Goal: Transaction & Acquisition: Subscribe to service/newsletter

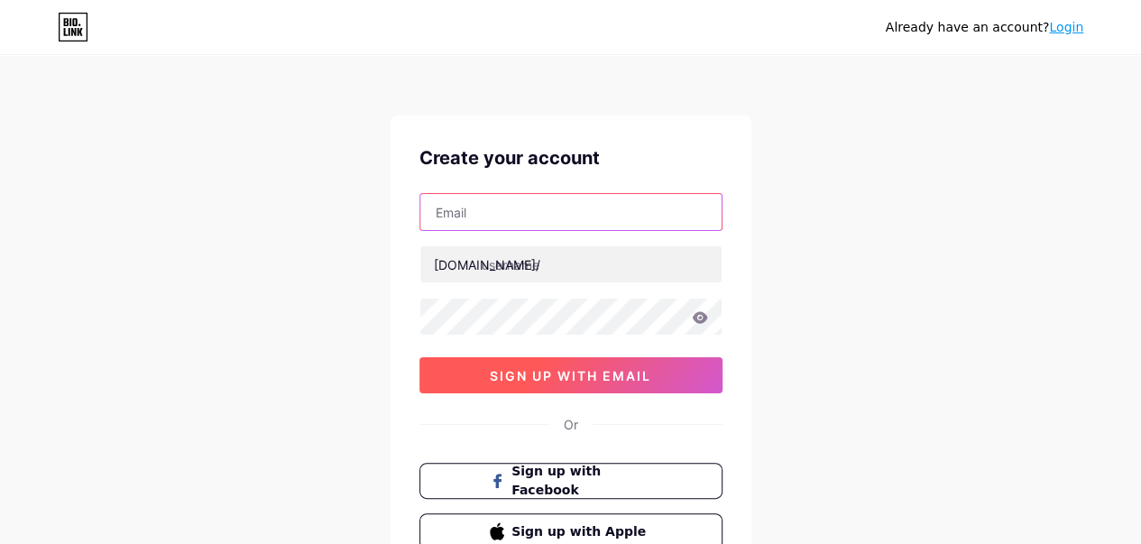
type input "[EMAIL_ADDRESS][DOMAIN_NAME]"
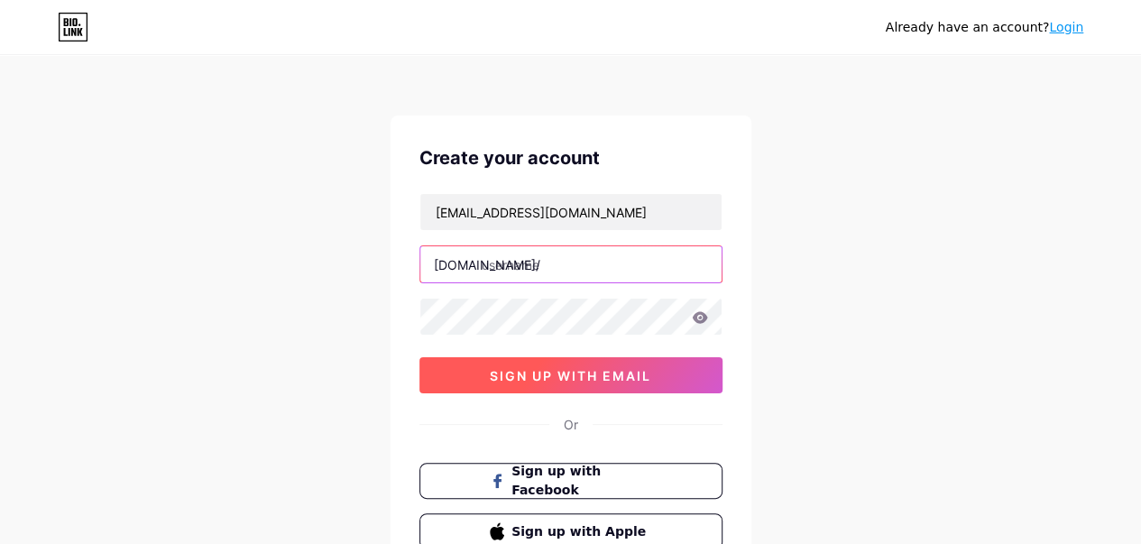
type input "wobytw"
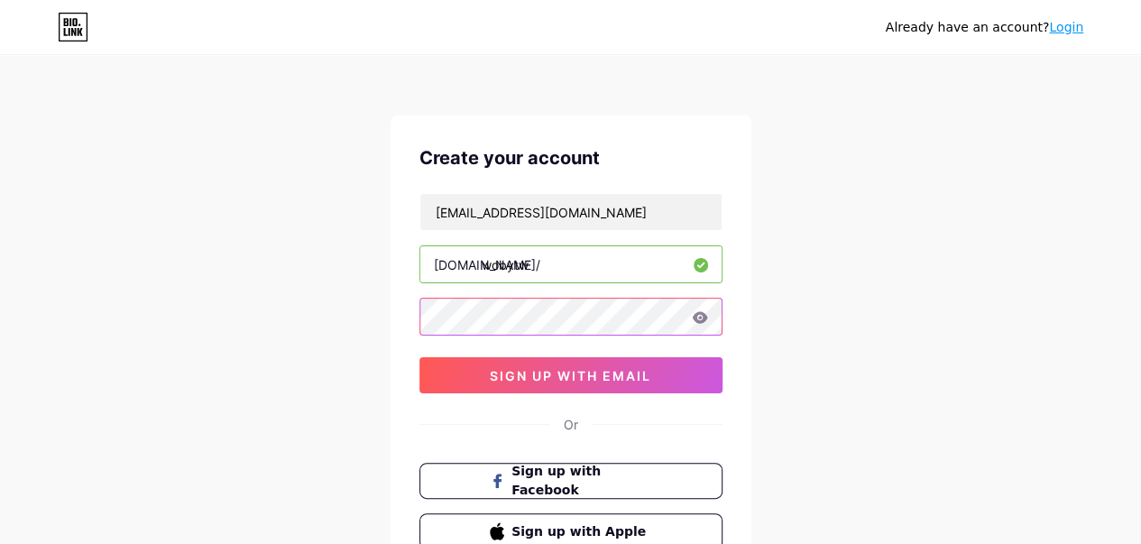
scroll to position [90, 0]
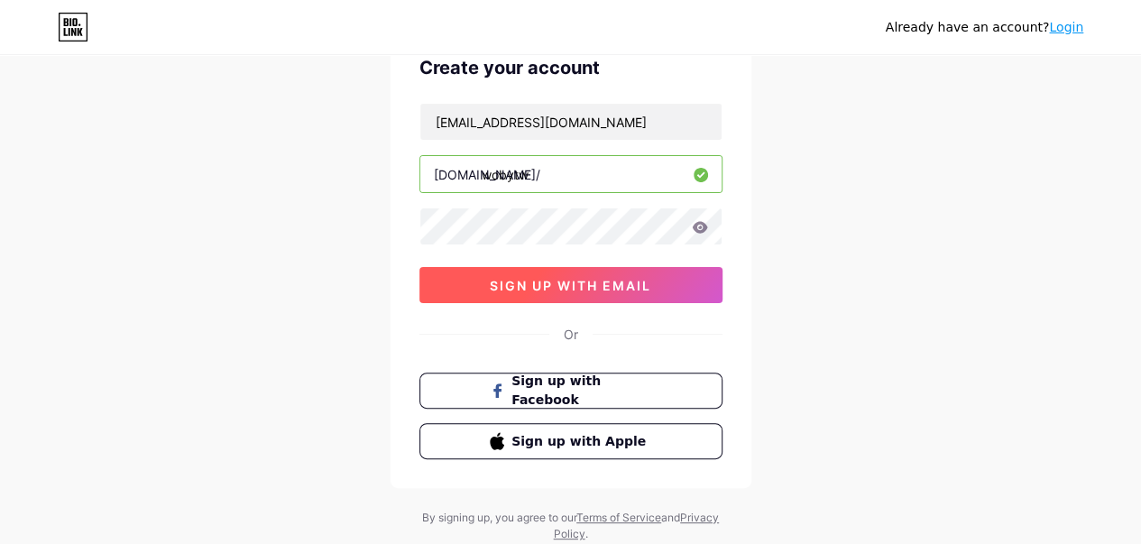
click at [595, 281] on span "sign up with email" at bounding box center [571, 285] width 162 height 15
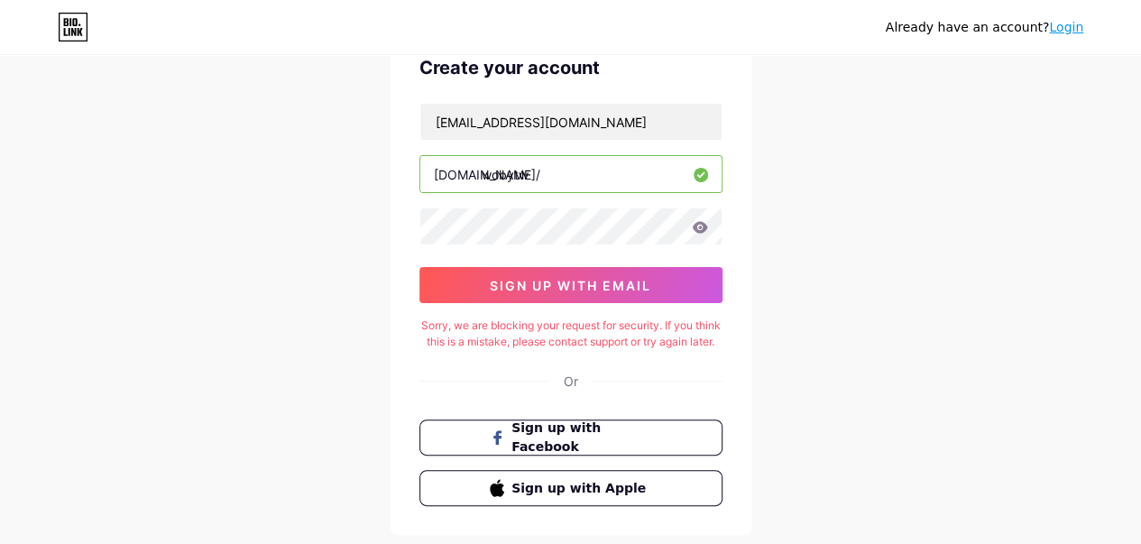
click at [559, 329] on div "Sorry, we are blocking your request for security. If you think this is a mistak…" at bounding box center [571, 334] width 303 height 32
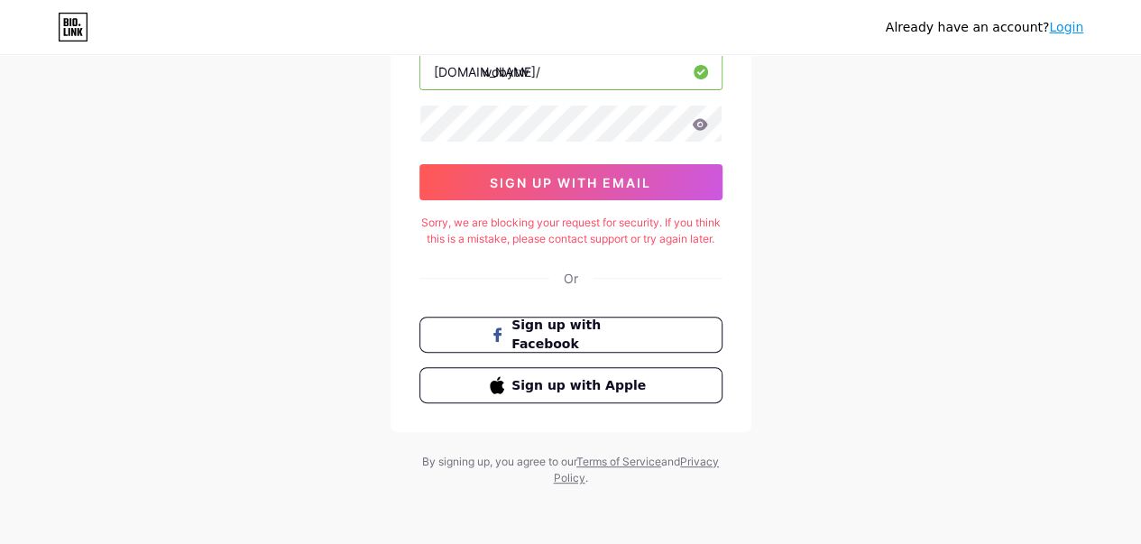
click at [608, 144] on div "wobytw1@gmail.com bio.link/ wobytw 0cAFcWeA7wgDb5op5QiF0xDVe08Db7Ic0F2QWDkq0YQT…" at bounding box center [571, 100] width 303 height 200
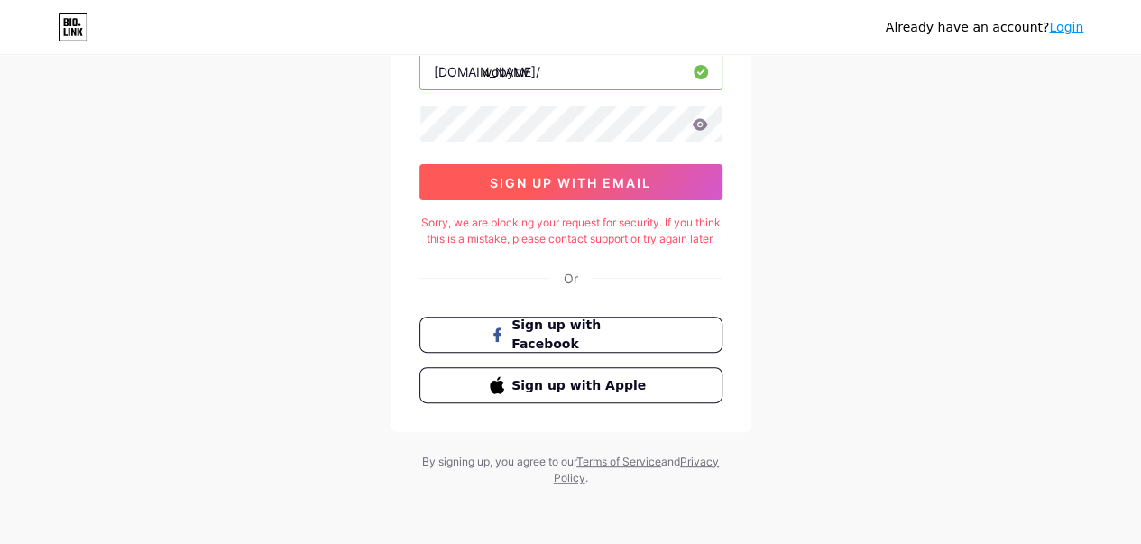
click at [614, 175] on span "sign up with email" at bounding box center [571, 182] width 162 height 15
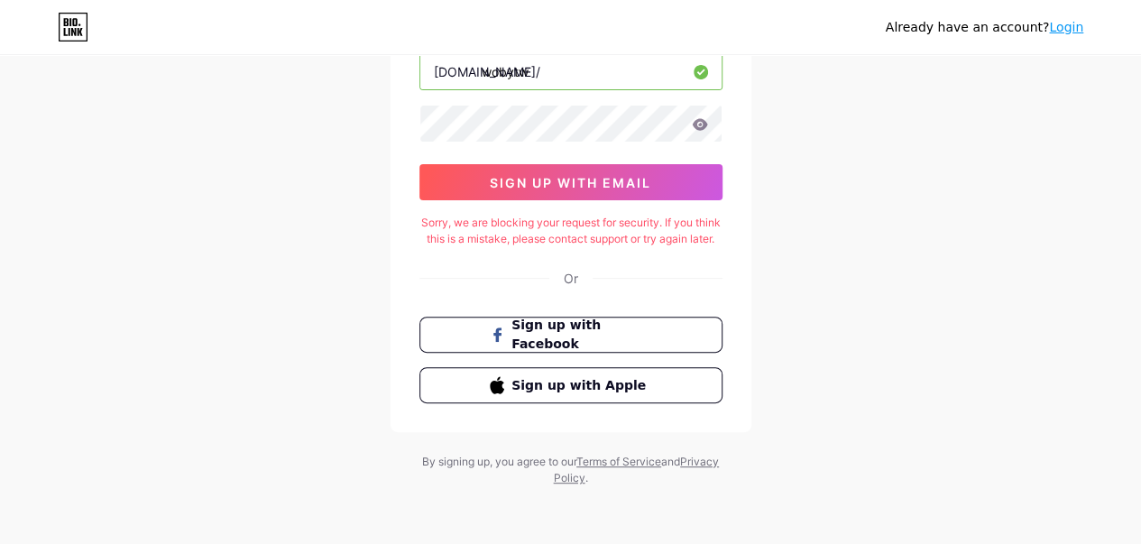
scroll to position [0, 0]
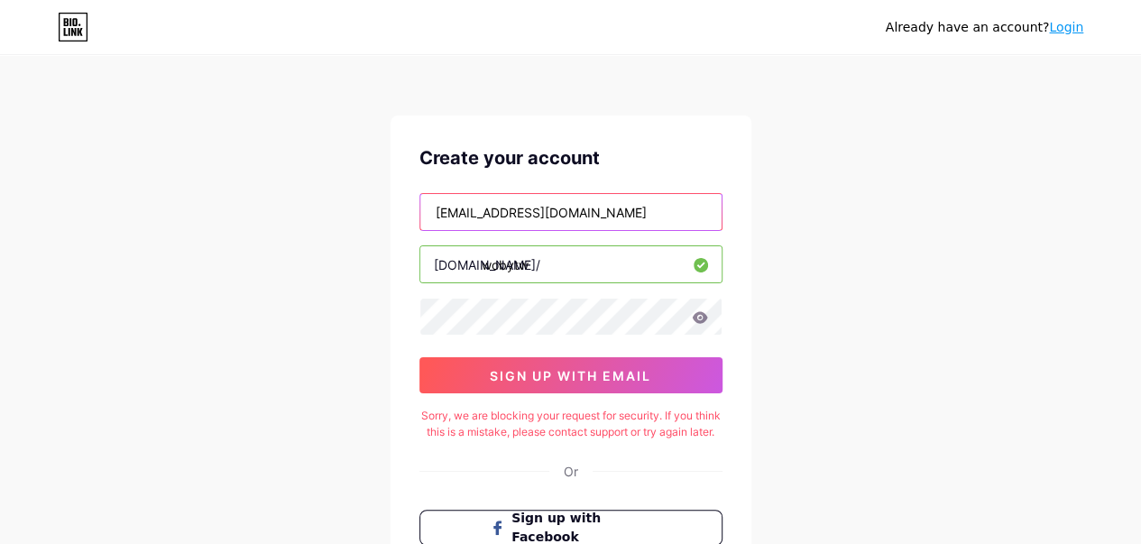
click at [598, 210] on input "[EMAIL_ADDRESS][DOMAIN_NAME]" at bounding box center [570, 212] width 301 height 36
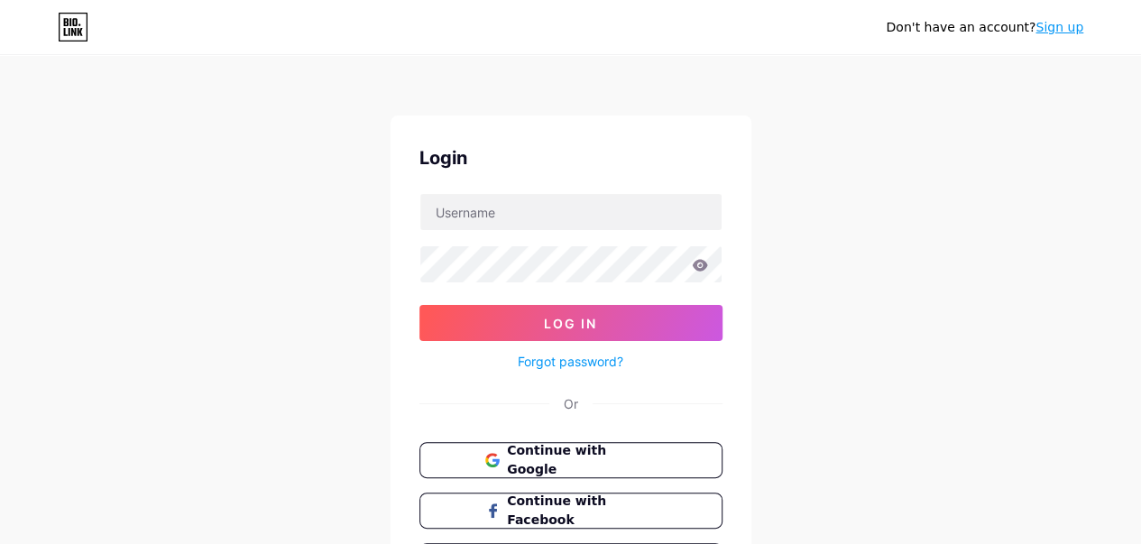
scroll to position [118, 0]
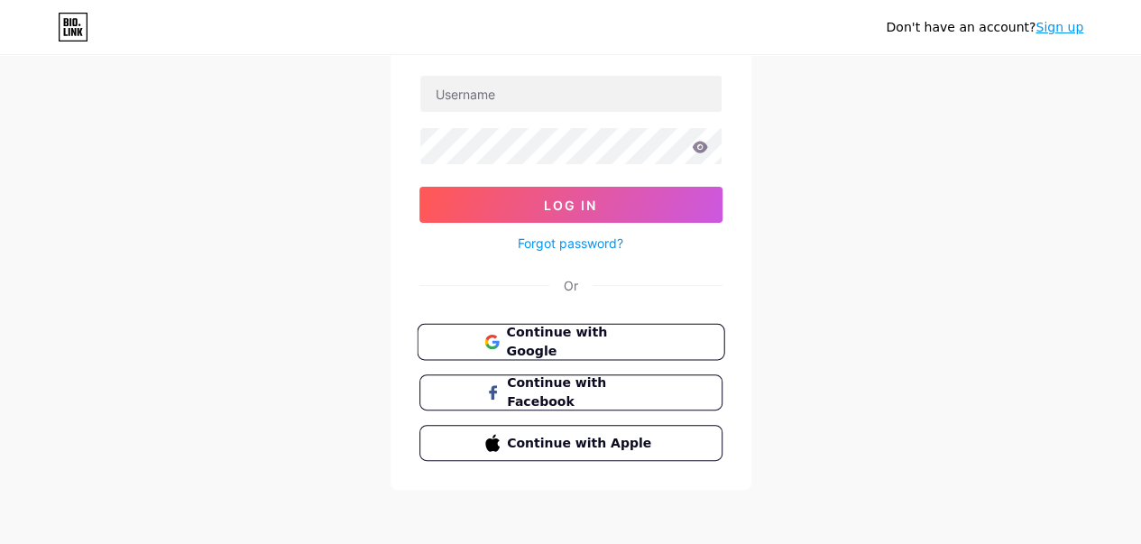
click at [550, 339] on span "Continue with Google" at bounding box center [581, 342] width 151 height 39
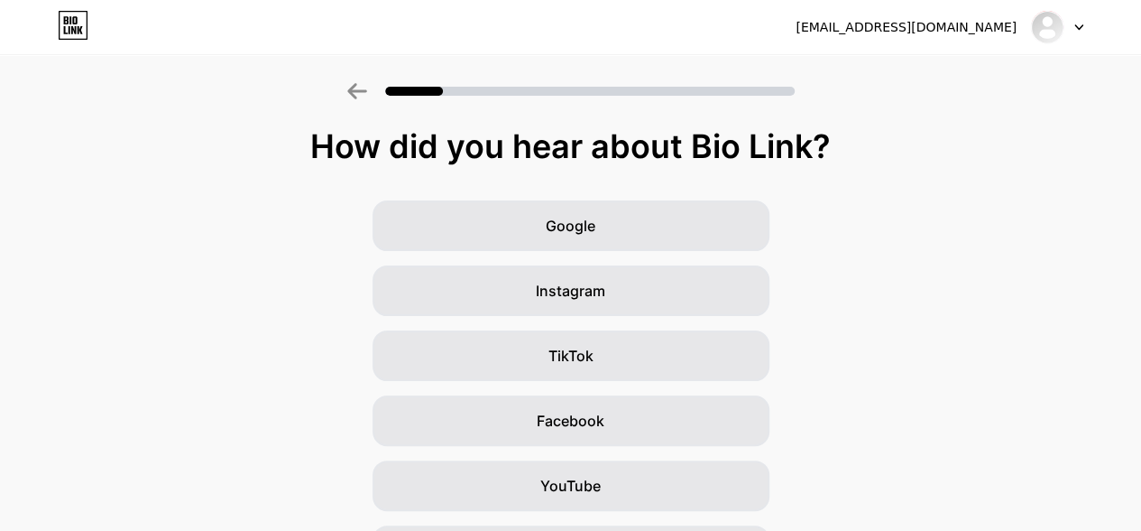
scroll to position [247, 0]
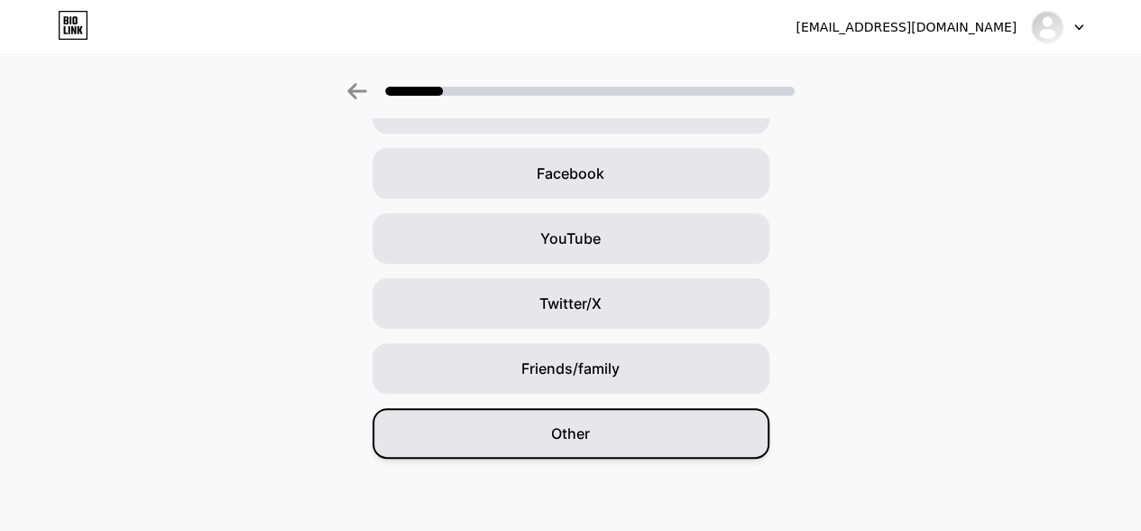
click at [563, 441] on span "Other" at bounding box center [570, 433] width 39 height 22
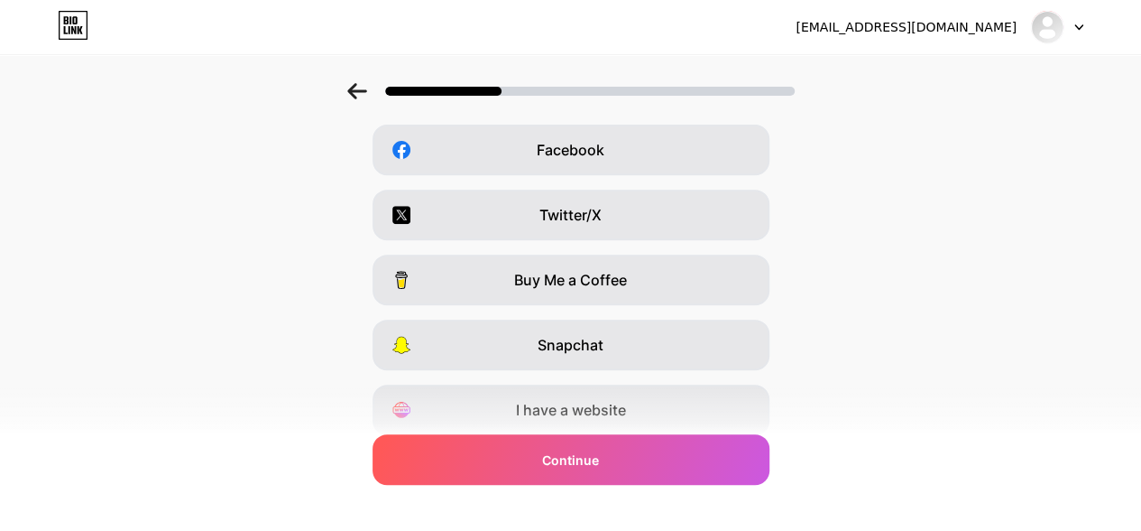
scroll to position [337, 0]
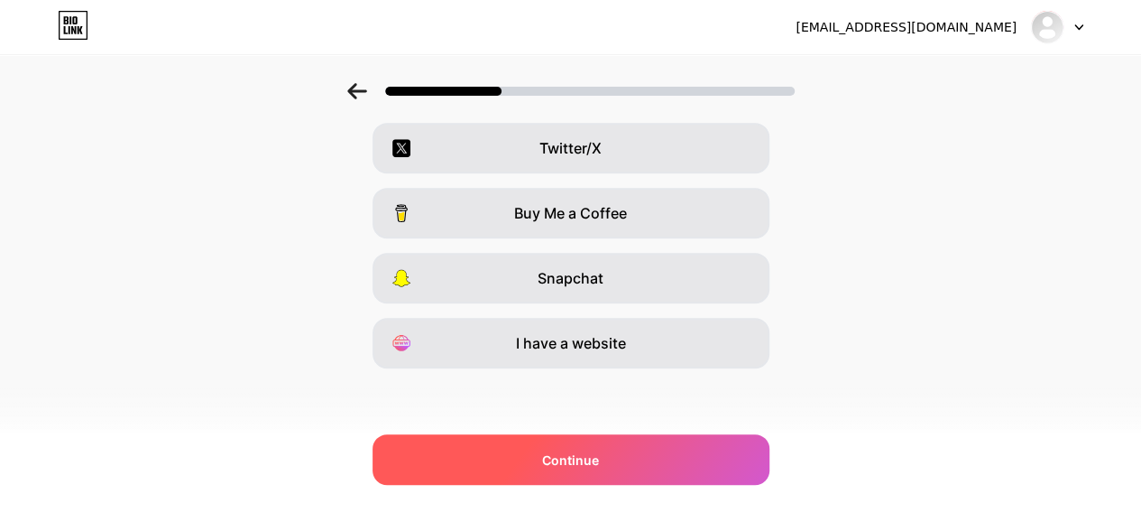
click at [612, 462] on div "Continue" at bounding box center [571, 459] width 397 height 51
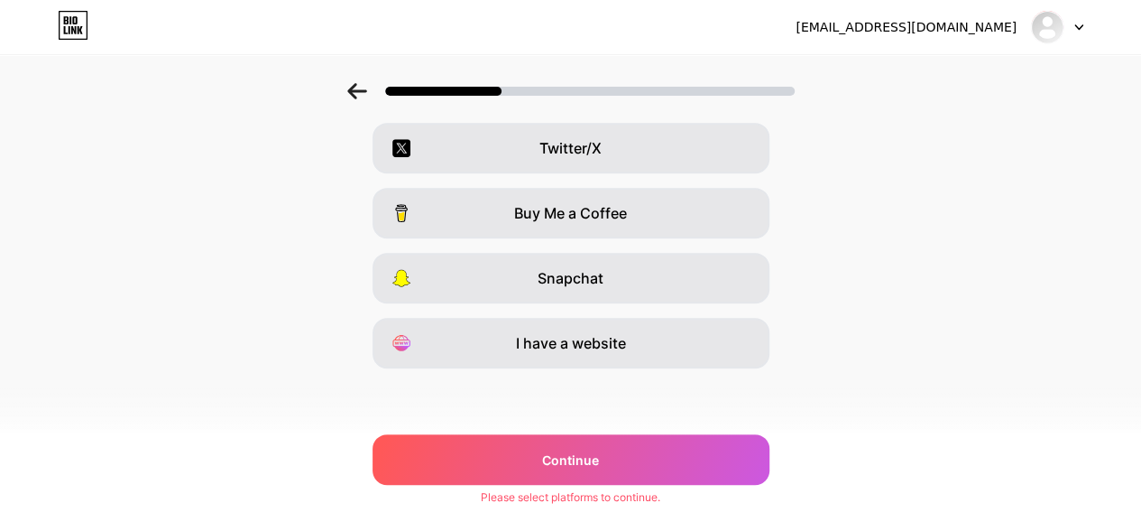
scroll to position [0, 0]
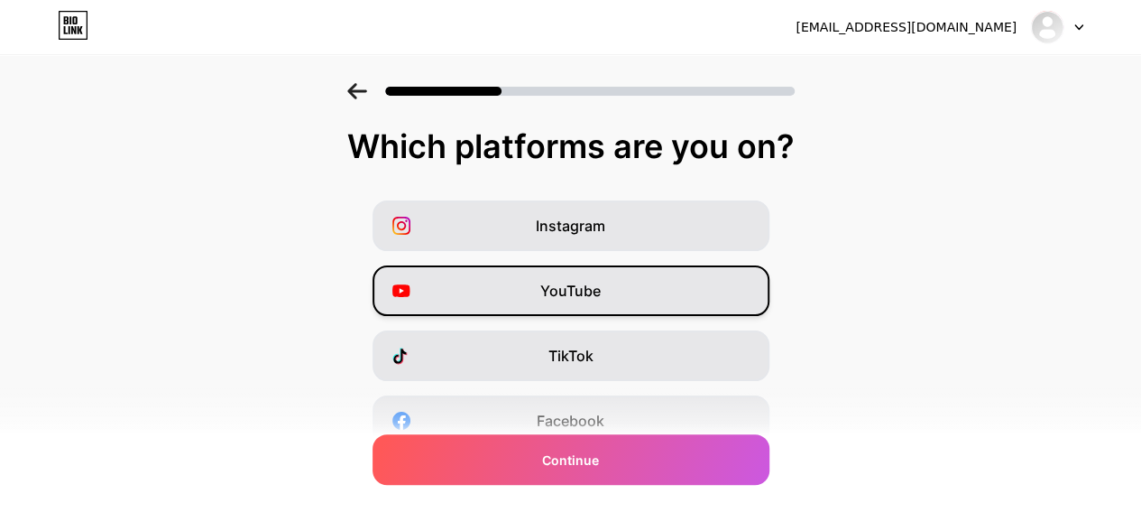
click at [657, 290] on div "YouTube" at bounding box center [571, 290] width 397 height 51
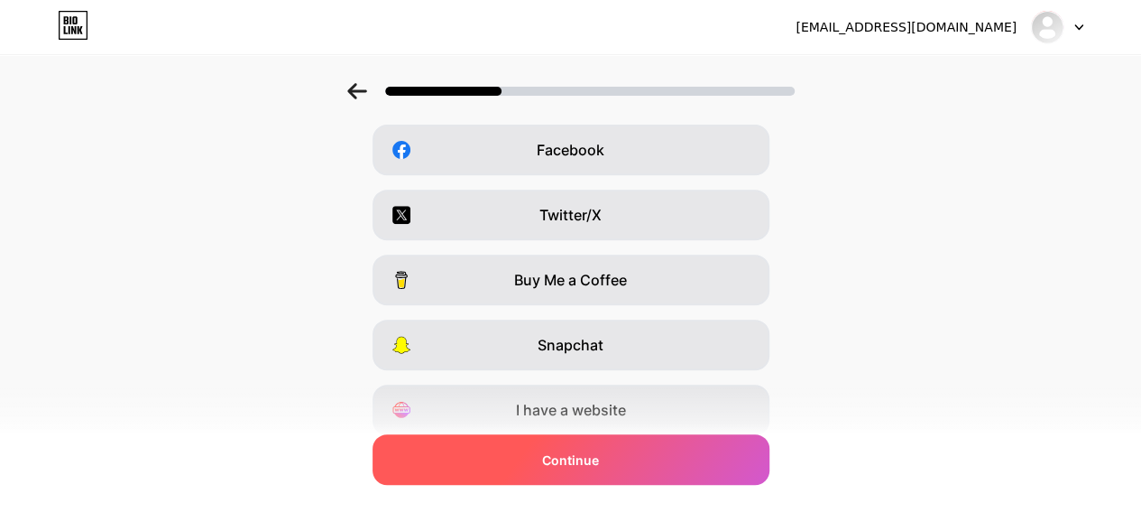
click at [612, 457] on div "Continue" at bounding box center [571, 459] width 397 height 51
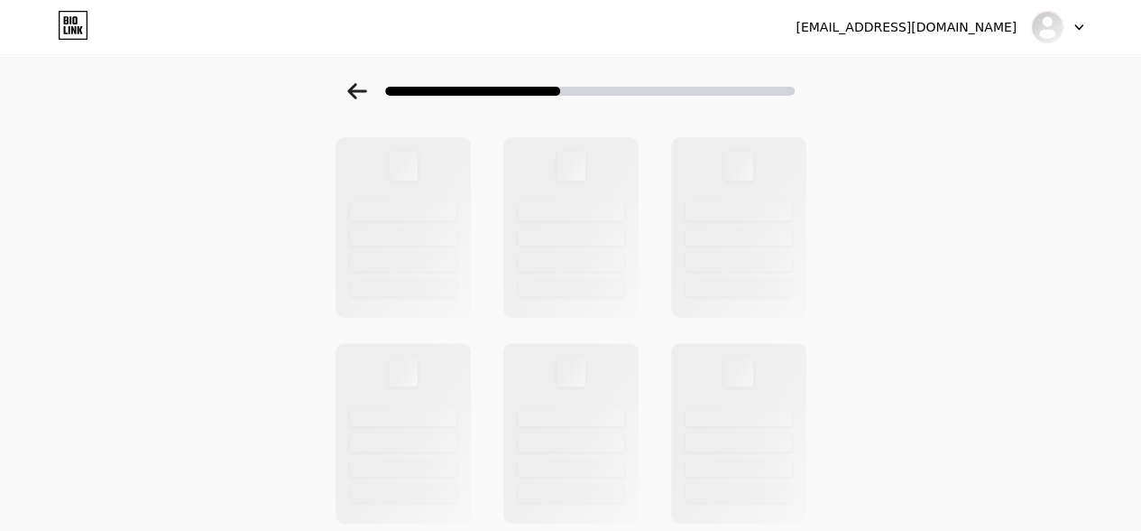
scroll to position [0, 0]
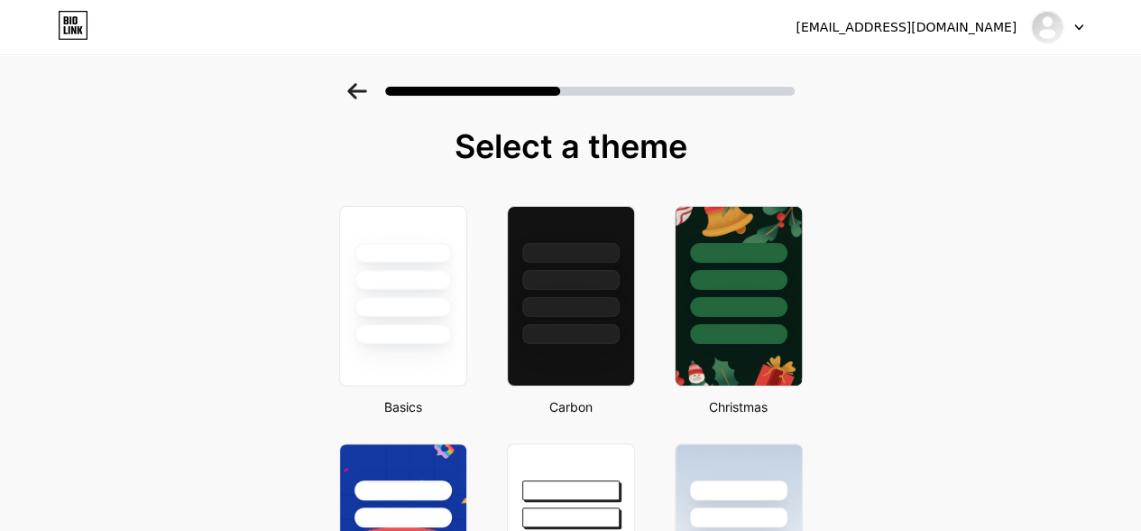
click at [367, 84] on icon at bounding box center [357, 91] width 20 height 16
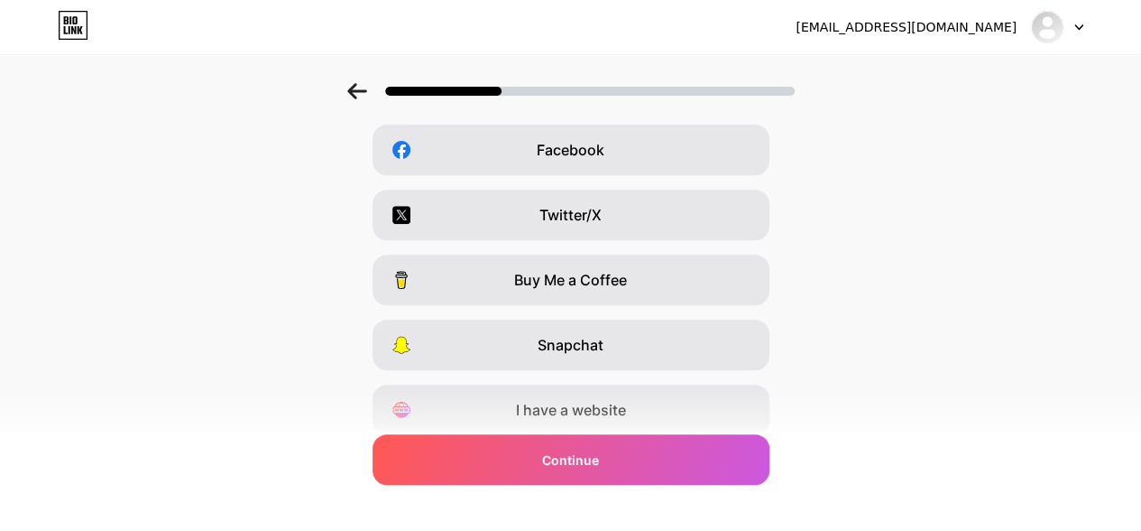
scroll to position [337, 0]
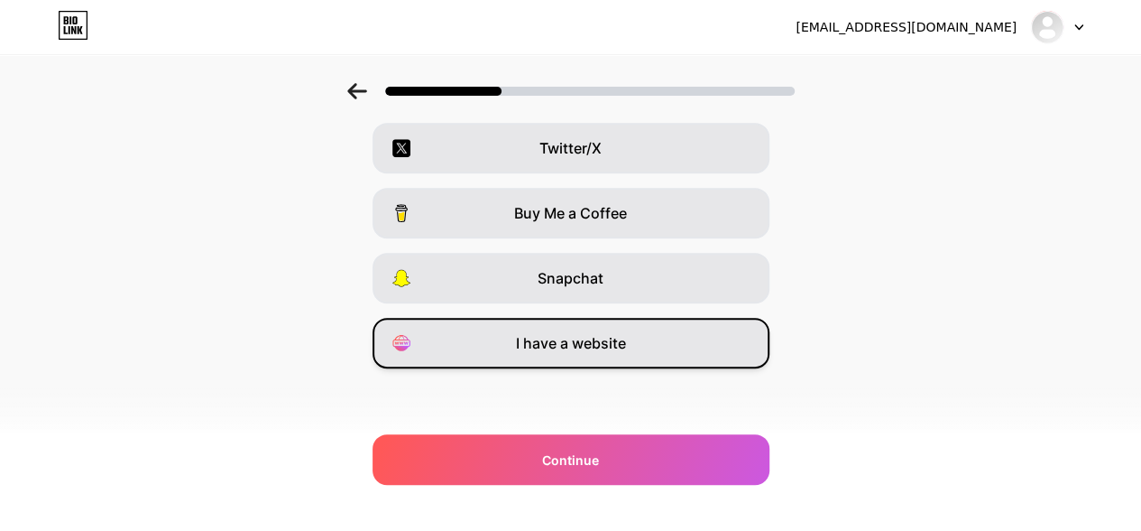
click at [633, 337] on div "I have a website" at bounding box center [571, 343] width 397 height 51
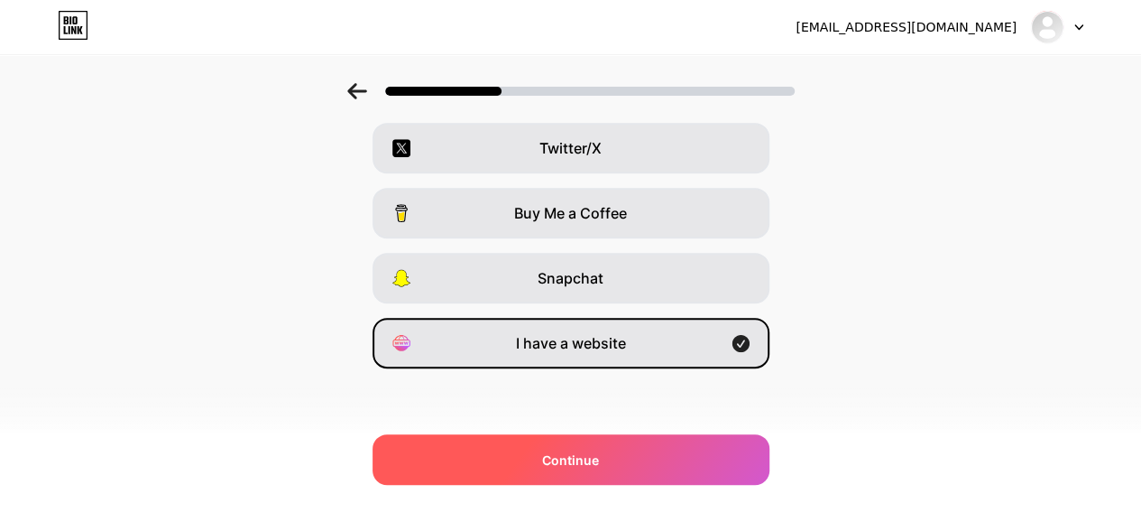
click at [635, 468] on div "Continue" at bounding box center [571, 459] width 397 height 51
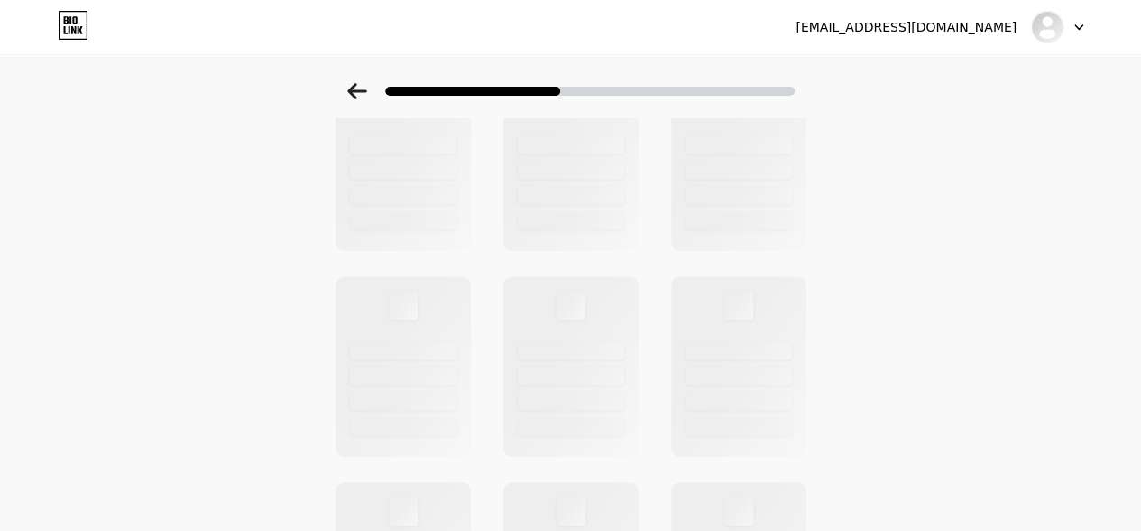
scroll to position [0, 0]
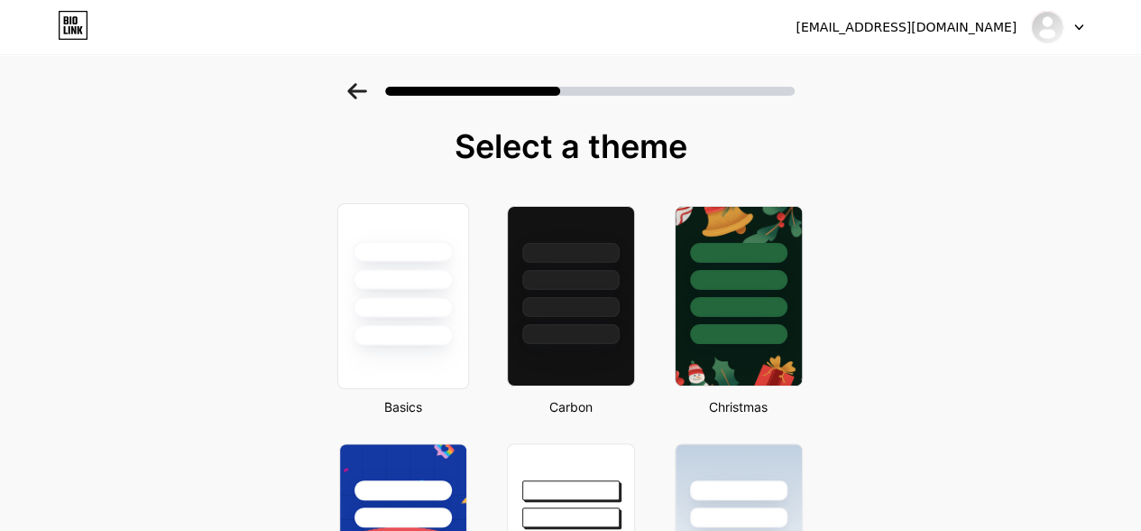
click at [435, 354] on div at bounding box center [403, 296] width 132 height 186
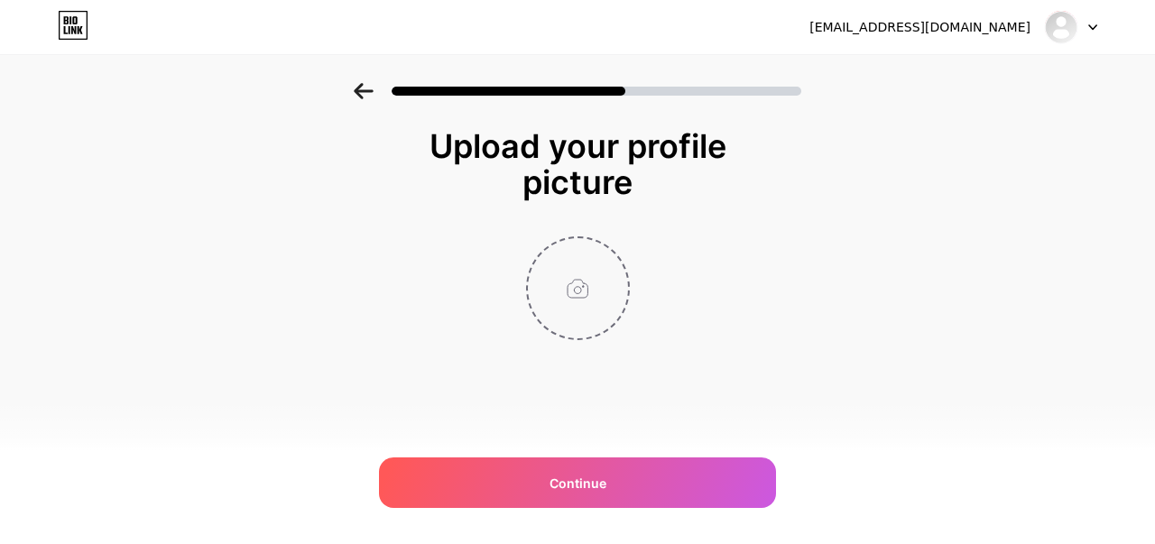
click at [586, 293] on input "file" at bounding box center [578, 288] width 100 height 100
type input "C:\fakepath\Logo (1).jpg"
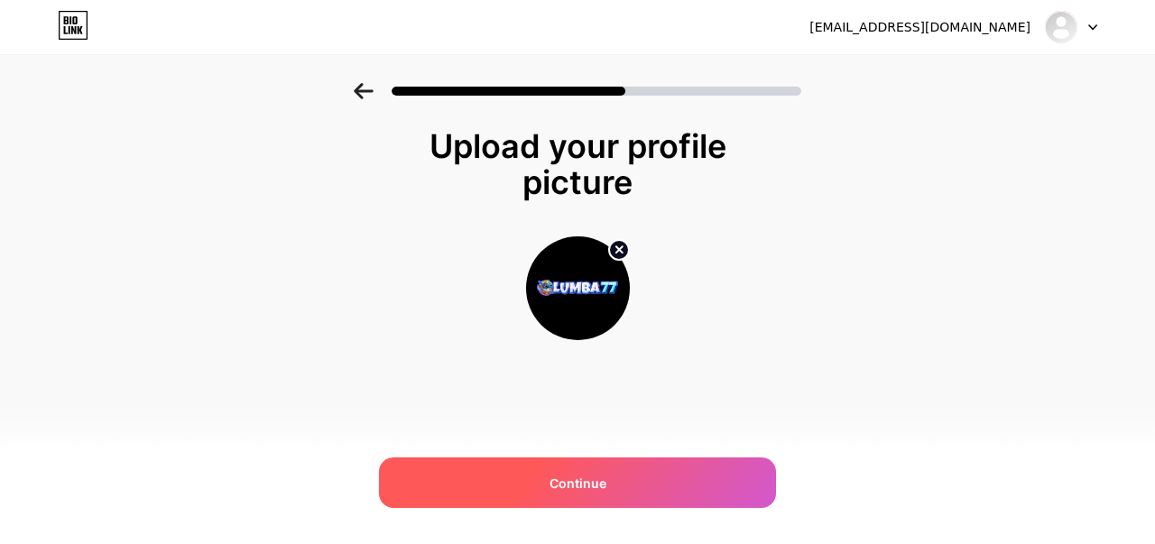
click at [603, 470] on div "Continue" at bounding box center [577, 482] width 397 height 51
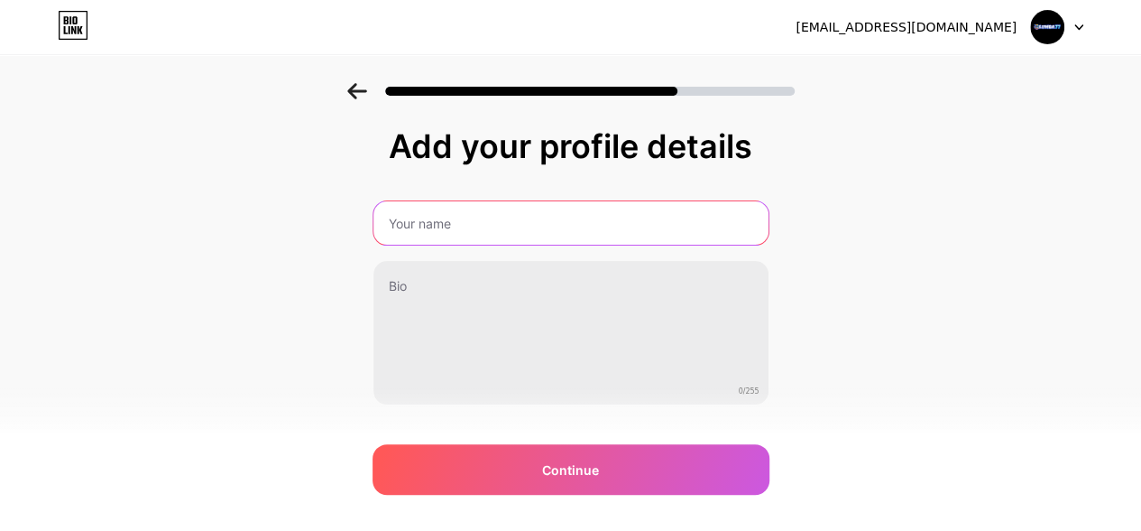
click at [531, 203] on input "text" at bounding box center [571, 222] width 395 height 43
paste input "Woby"
type input "Woby"
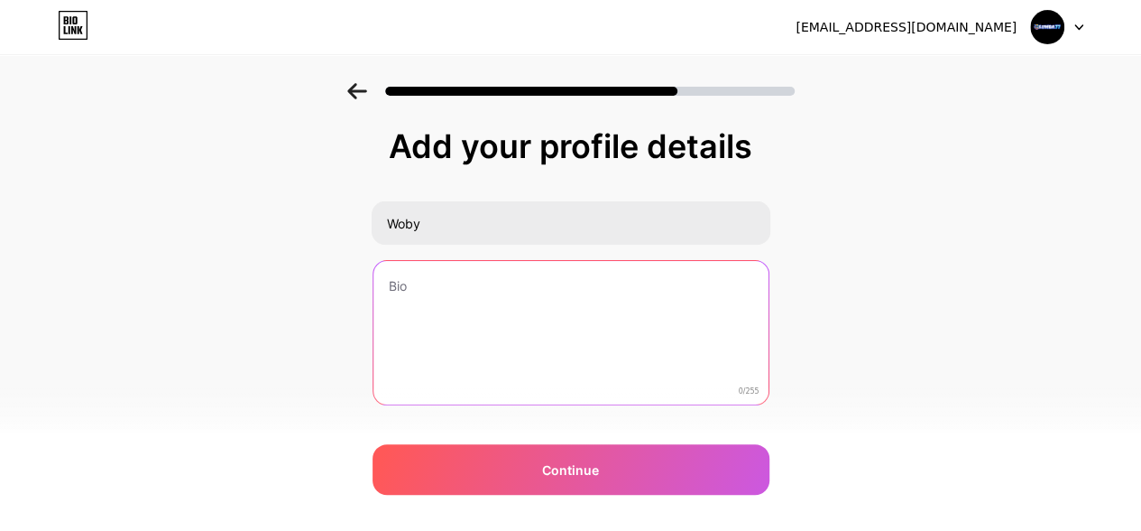
click at [497, 318] on textarea at bounding box center [571, 333] width 395 height 145
paste textarea "LUMBA77: Situs Gacor Hari Ini Terbaru dan link Games online Mudah Menang."
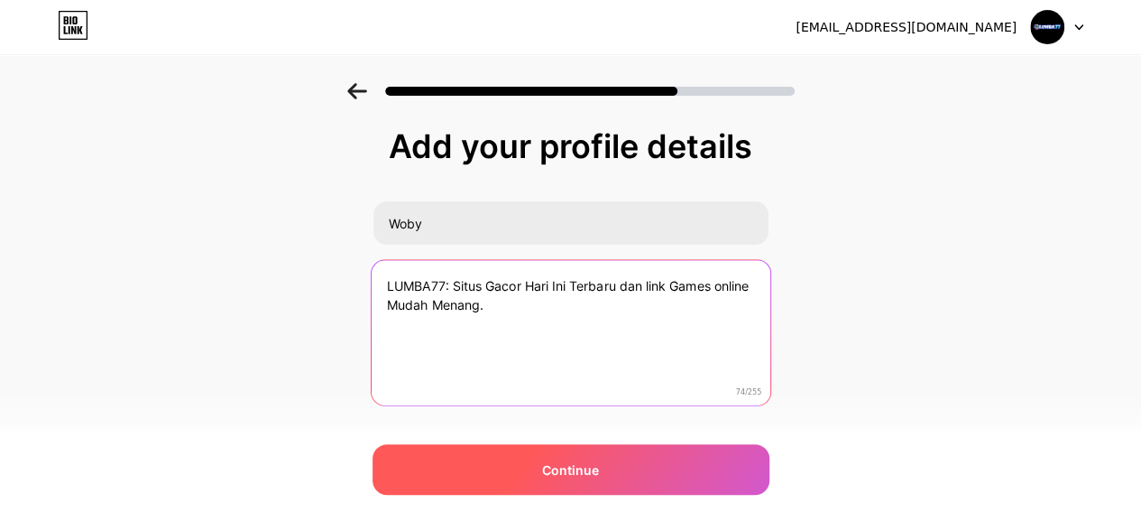
type textarea "LUMBA77: Situs Gacor Hari Ini Terbaru dan link Games online Mudah Menang."
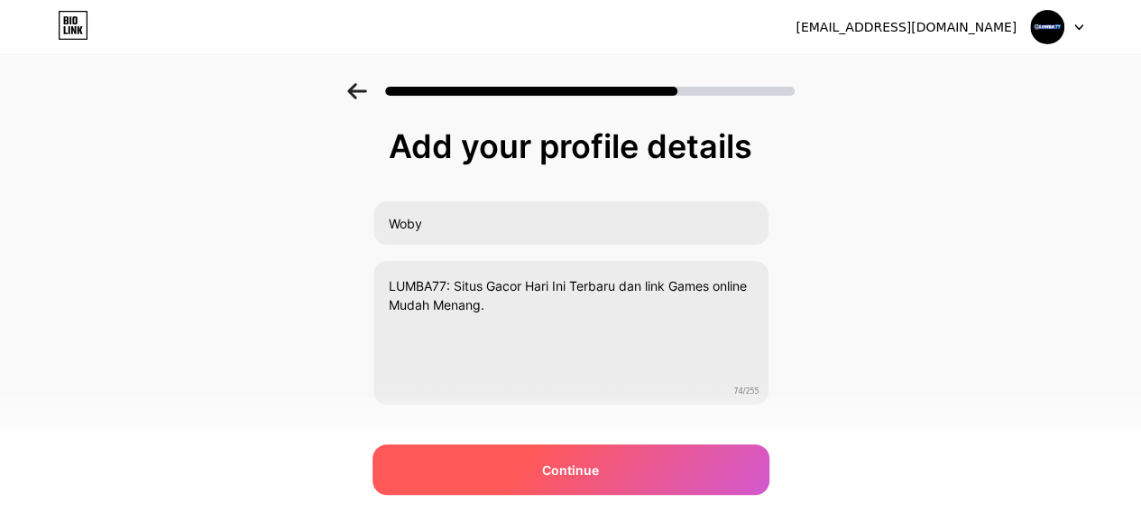
click at [672, 461] on div "Continue" at bounding box center [571, 469] width 397 height 51
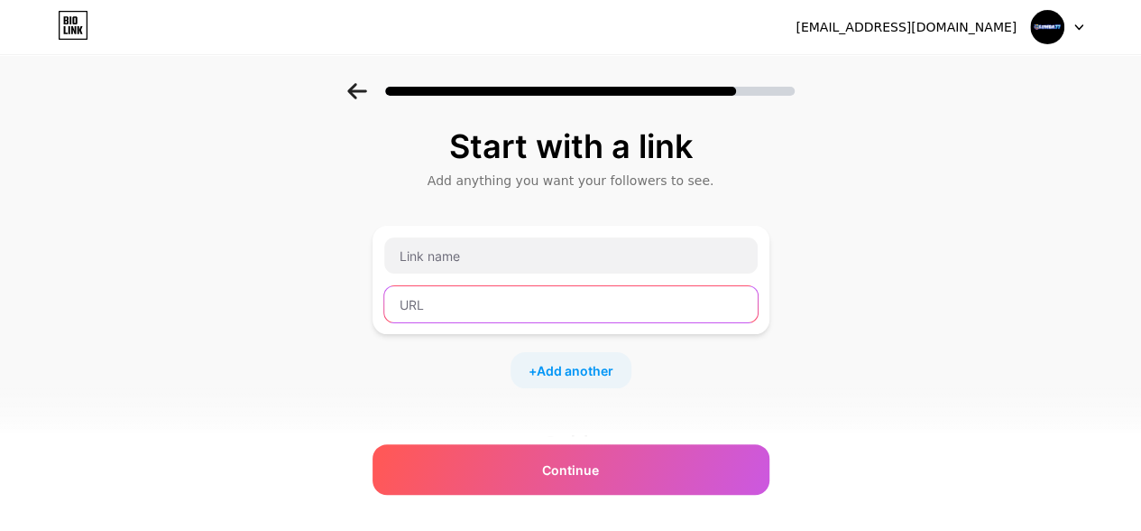
click at [493, 309] on input "text" at bounding box center [571, 304] width 374 height 36
paste input "[URL][DOMAIN_NAME]"
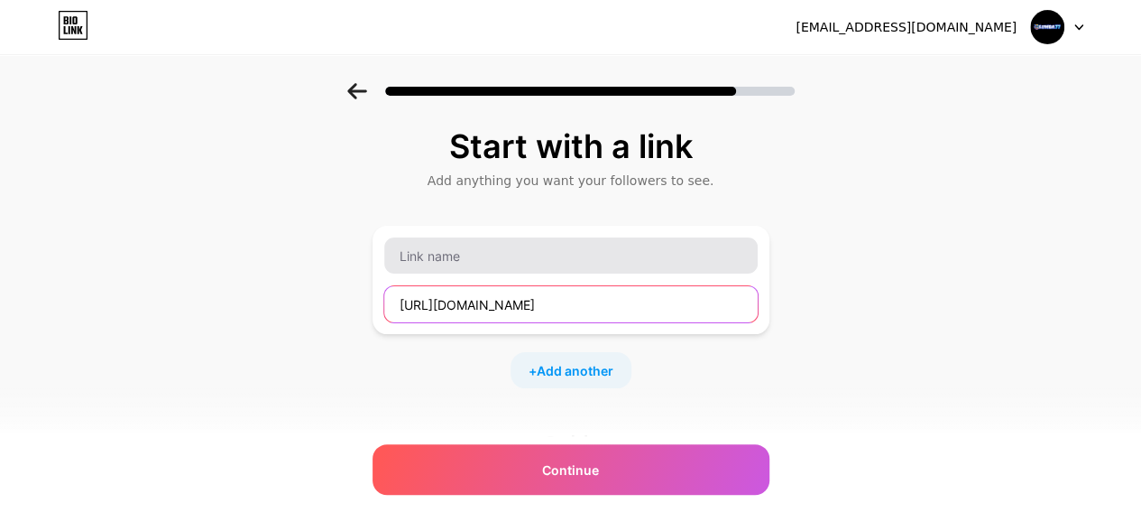
type input "[URL][DOMAIN_NAME]"
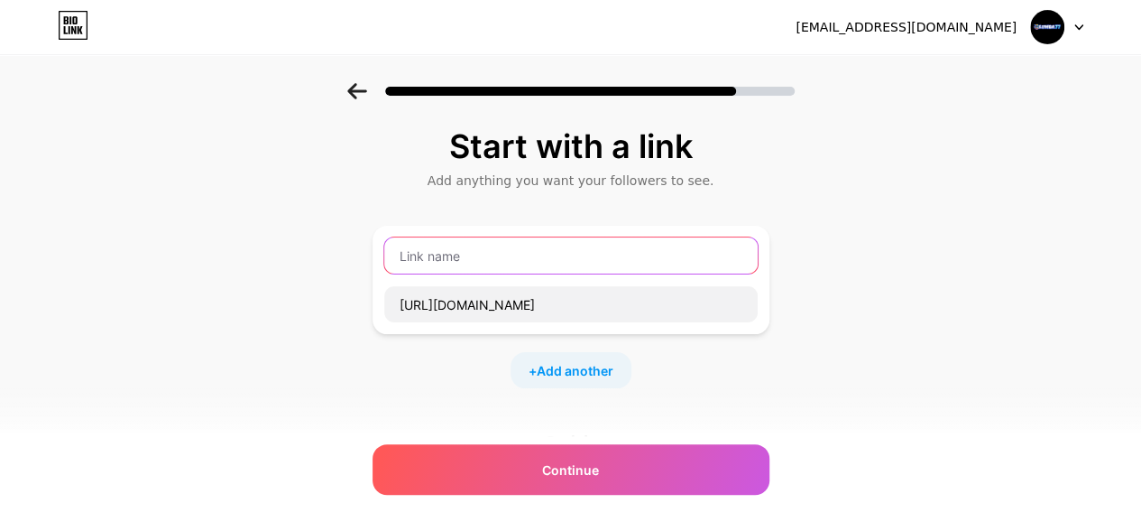
click at [522, 261] on input "text" at bounding box center [571, 255] width 374 height 36
click at [601, 255] on input "text" at bounding box center [571, 255] width 374 height 36
paste input "LUMBA77 LINK"
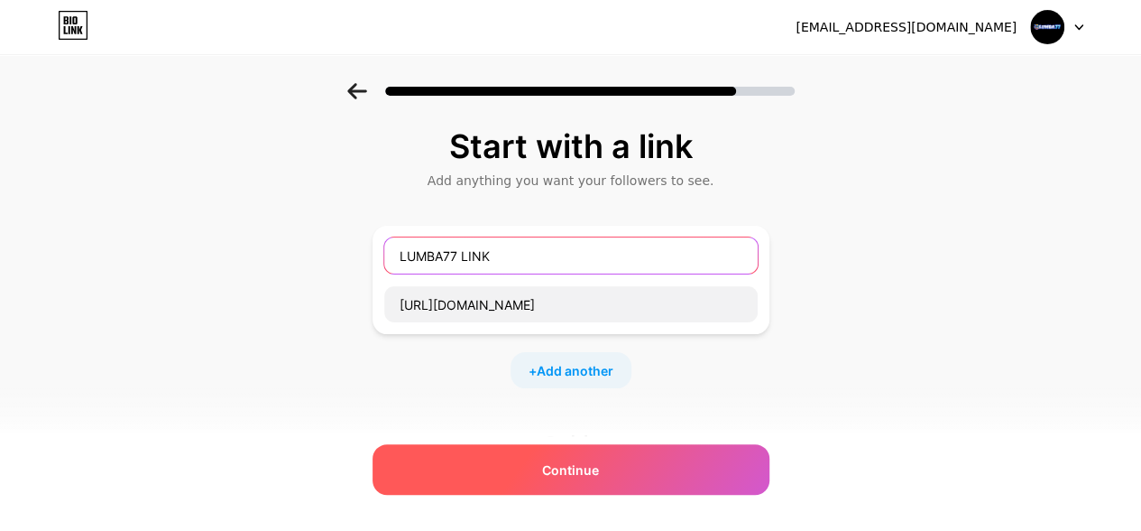
type input "LUMBA77 LINK"
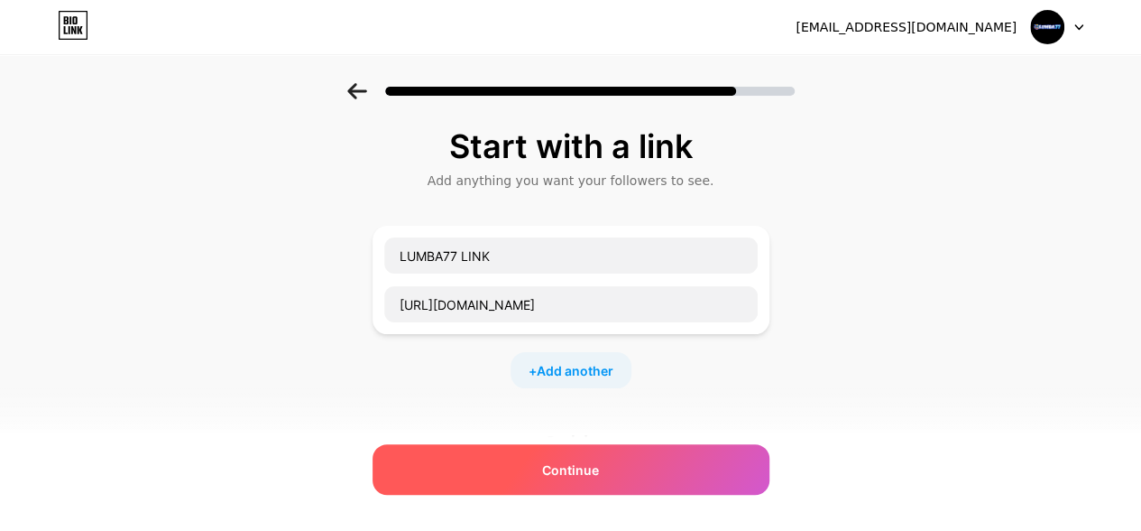
click at [585, 466] on span "Continue" at bounding box center [570, 469] width 57 height 19
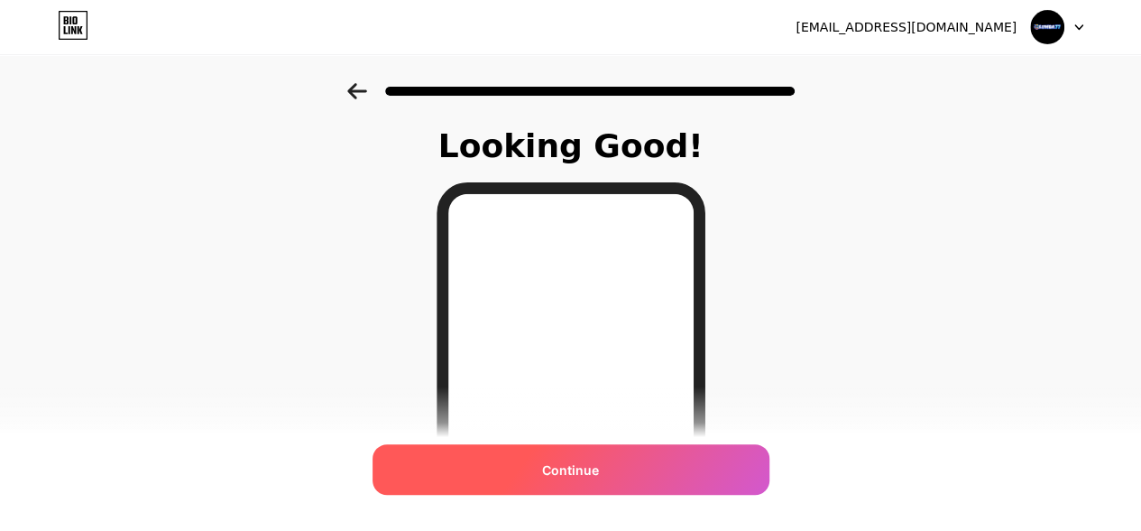
scroll to position [90, 0]
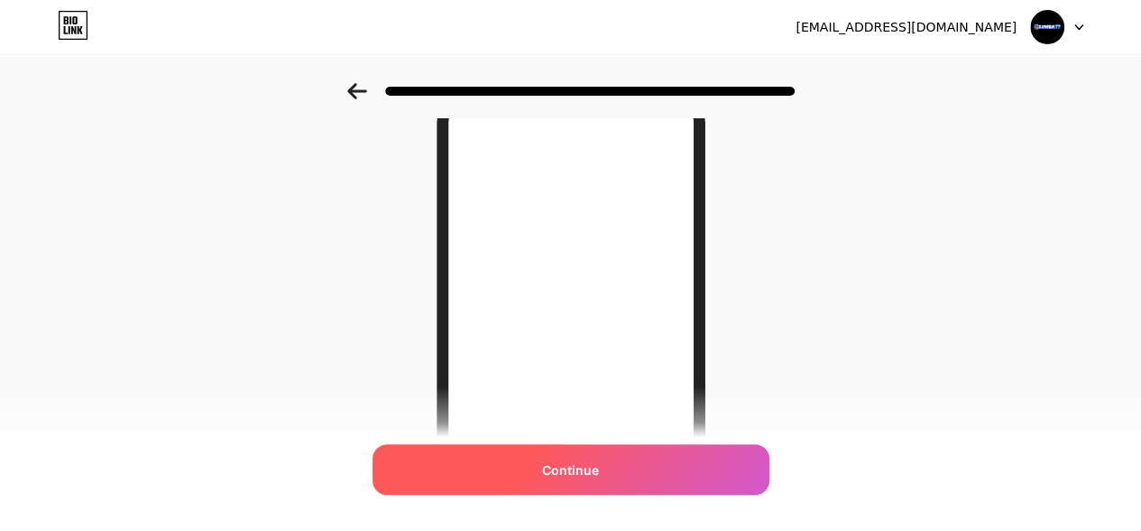
click at [591, 466] on span "Continue" at bounding box center [570, 469] width 57 height 19
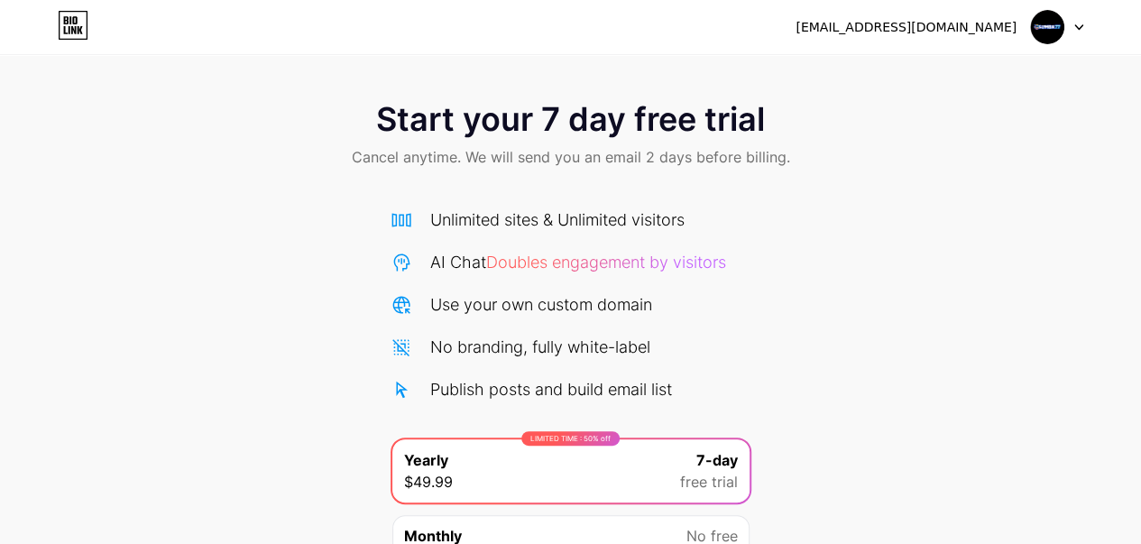
scroll to position [180, 0]
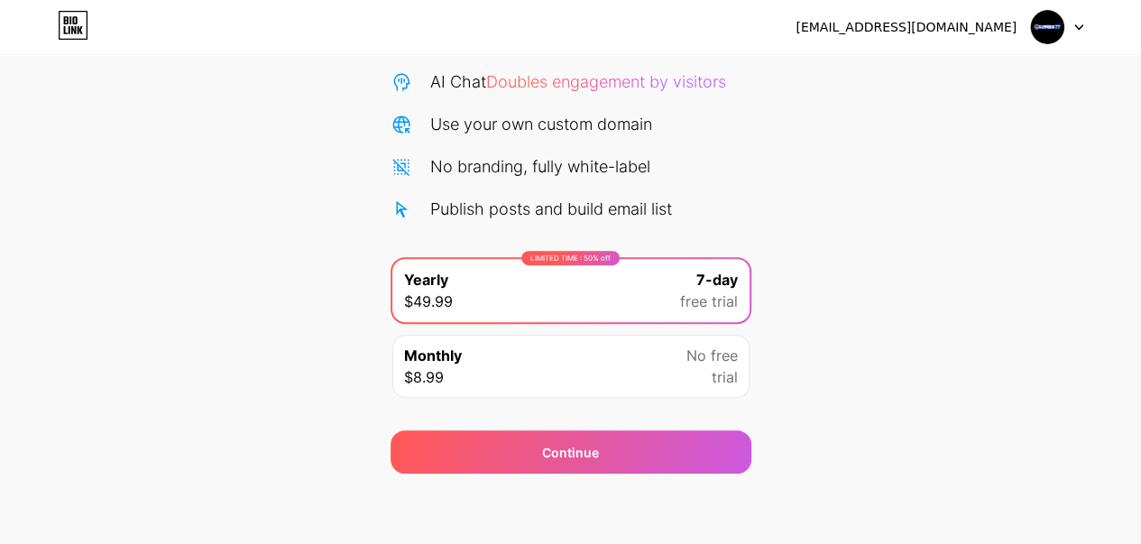
click at [691, 374] on div "No free trial" at bounding box center [712, 366] width 51 height 43
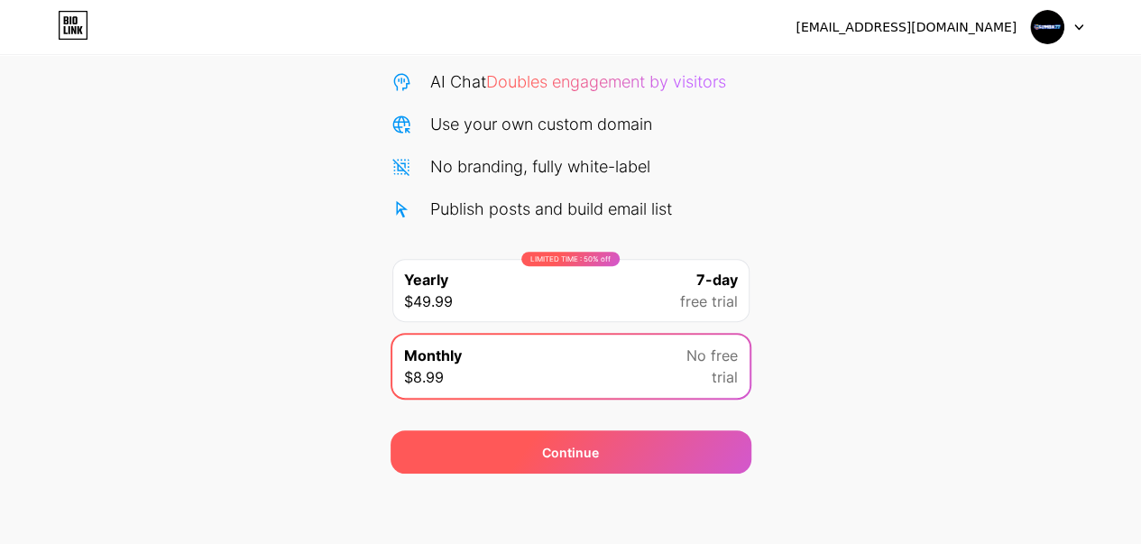
click at [565, 450] on span "Continue" at bounding box center [570, 452] width 57 height 19
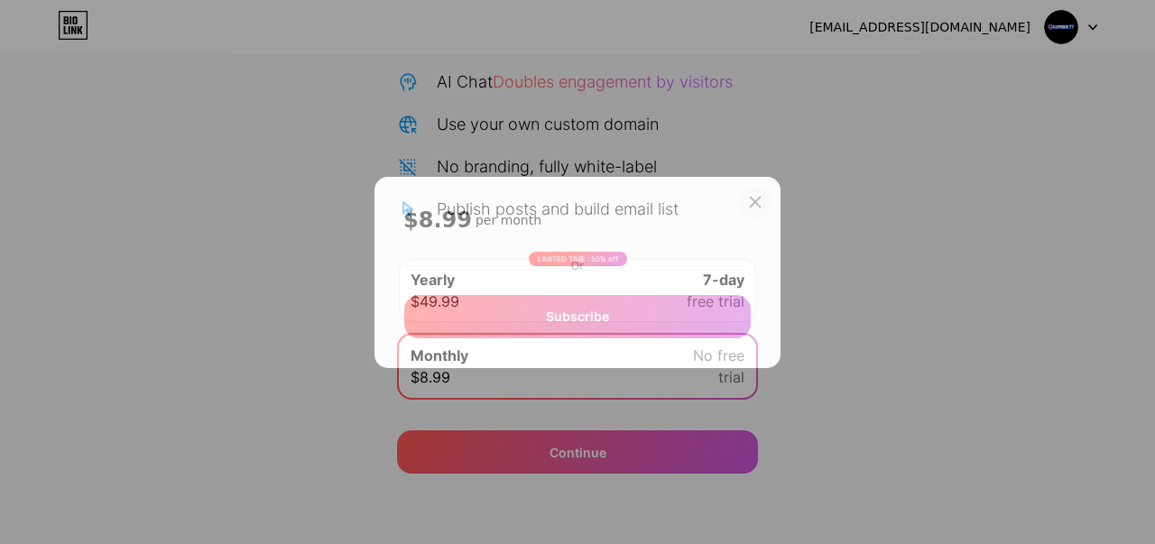
click at [752, 203] on icon at bounding box center [755, 202] width 14 height 14
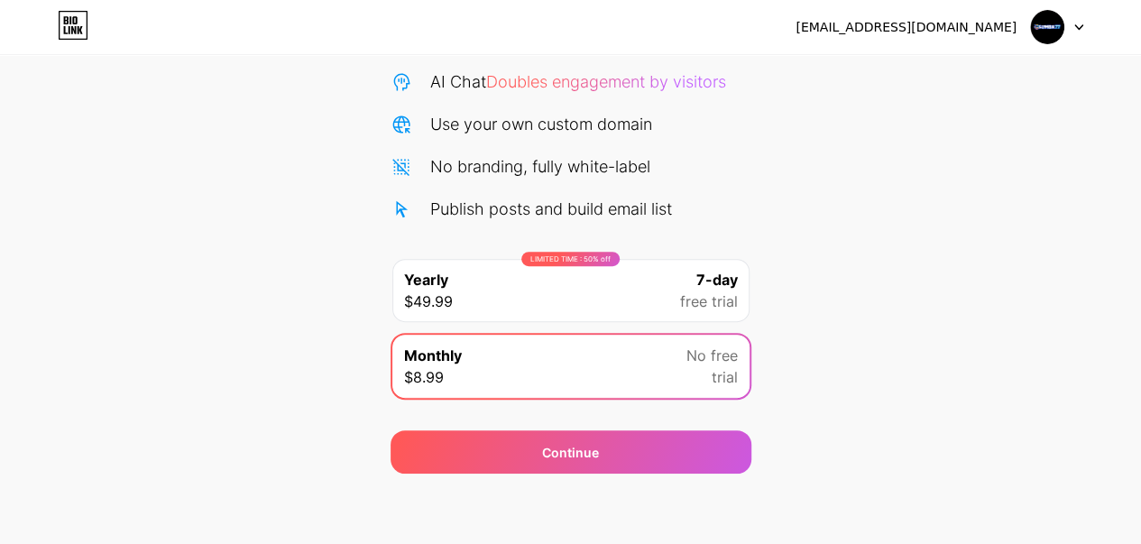
click at [710, 305] on span "free trial" at bounding box center [709, 302] width 58 height 22
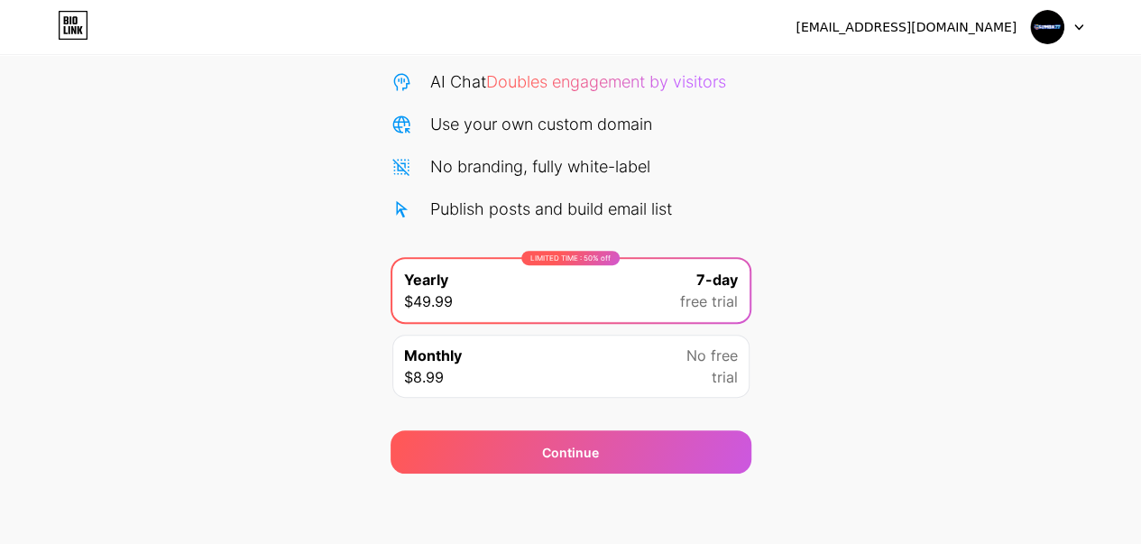
click at [1037, 11] on span at bounding box center [1047, 27] width 34 height 34
click at [899, 193] on div "Start your 7 day free trial Cancel anytime. We will send you an email 2 days be…" at bounding box center [570, 188] width 1141 height 571
click at [54, 19] on div "[EMAIL_ADDRESS][DOMAIN_NAME] Logout" at bounding box center [570, 27] width 1141 height 32
click at [79, 30] on icon at bounding box center [80, 30] width 5 height 8
